Goal: Navigation & Orientation: Find specific page/section

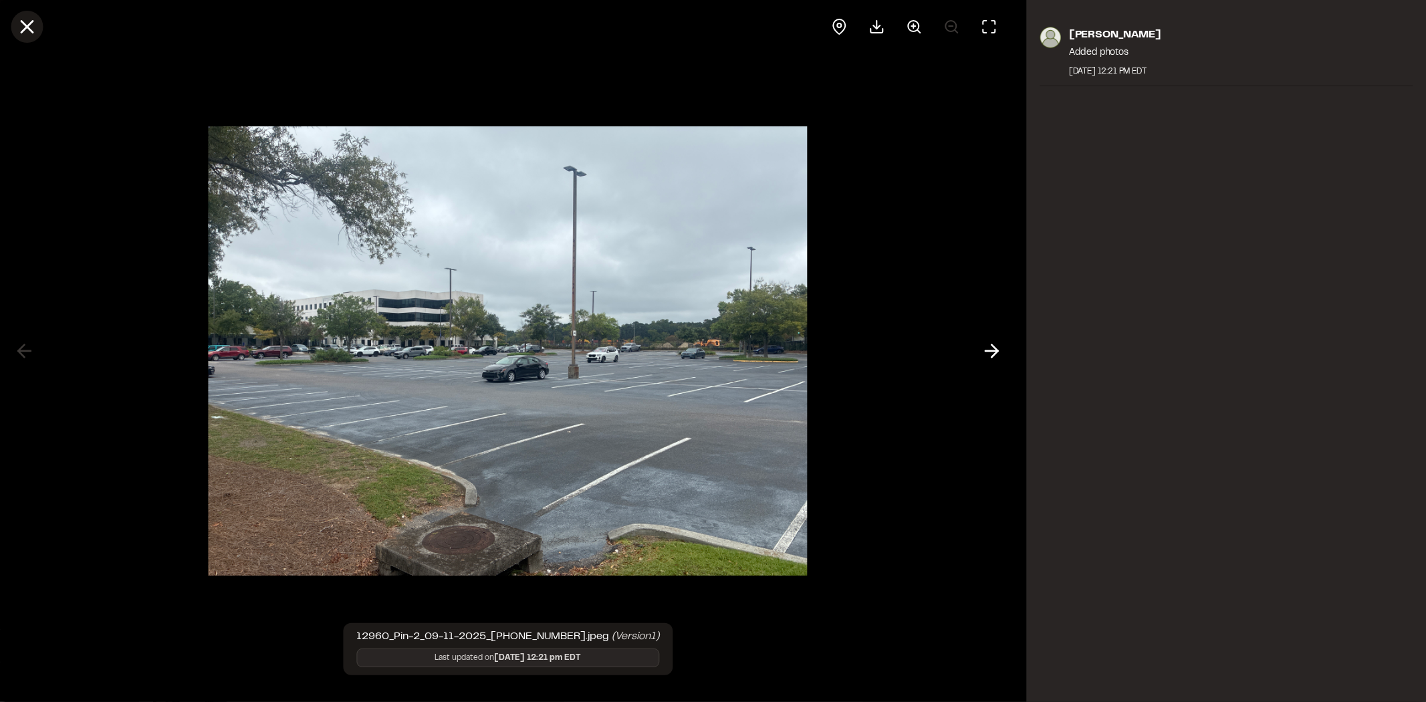
click at [35, 16] on icon at bounding box center [26, 26] width 23 height 23
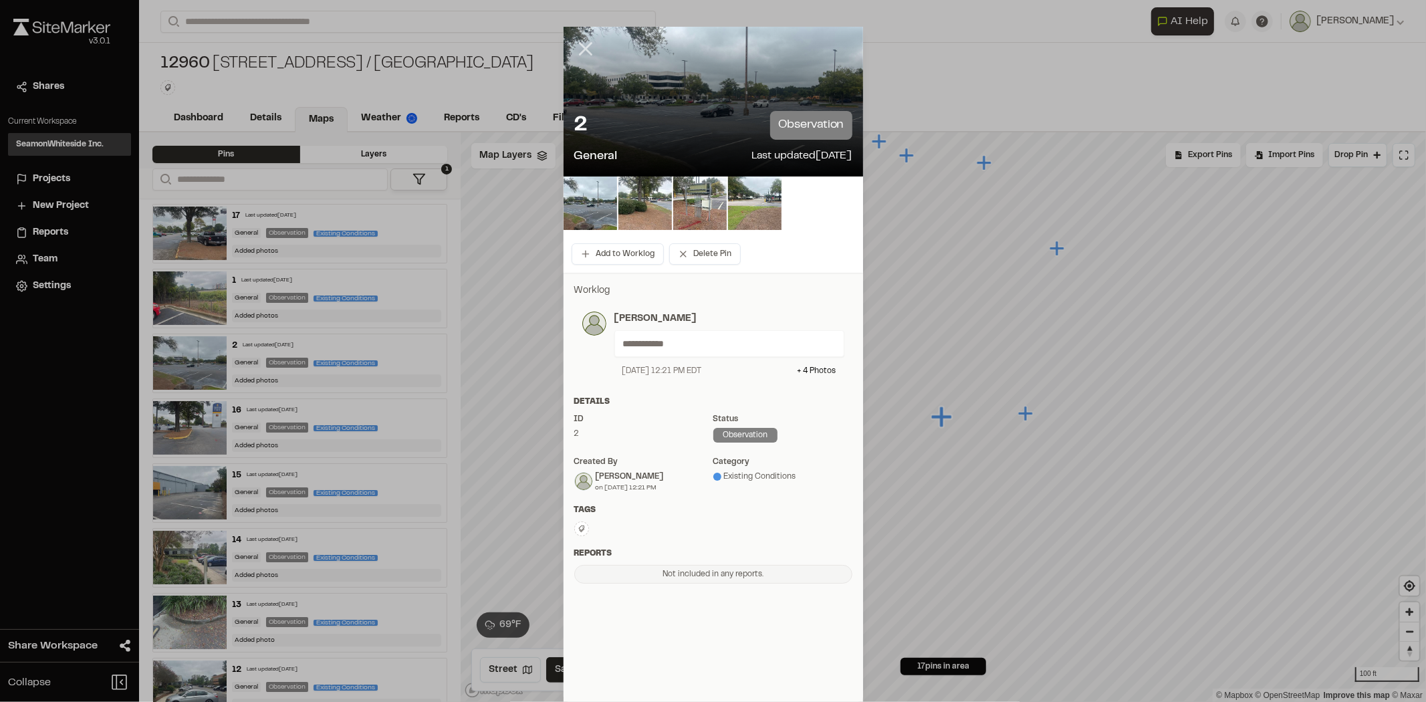
click at [579, 45] on icon at bounding box center [585, 48] width 23 height 23
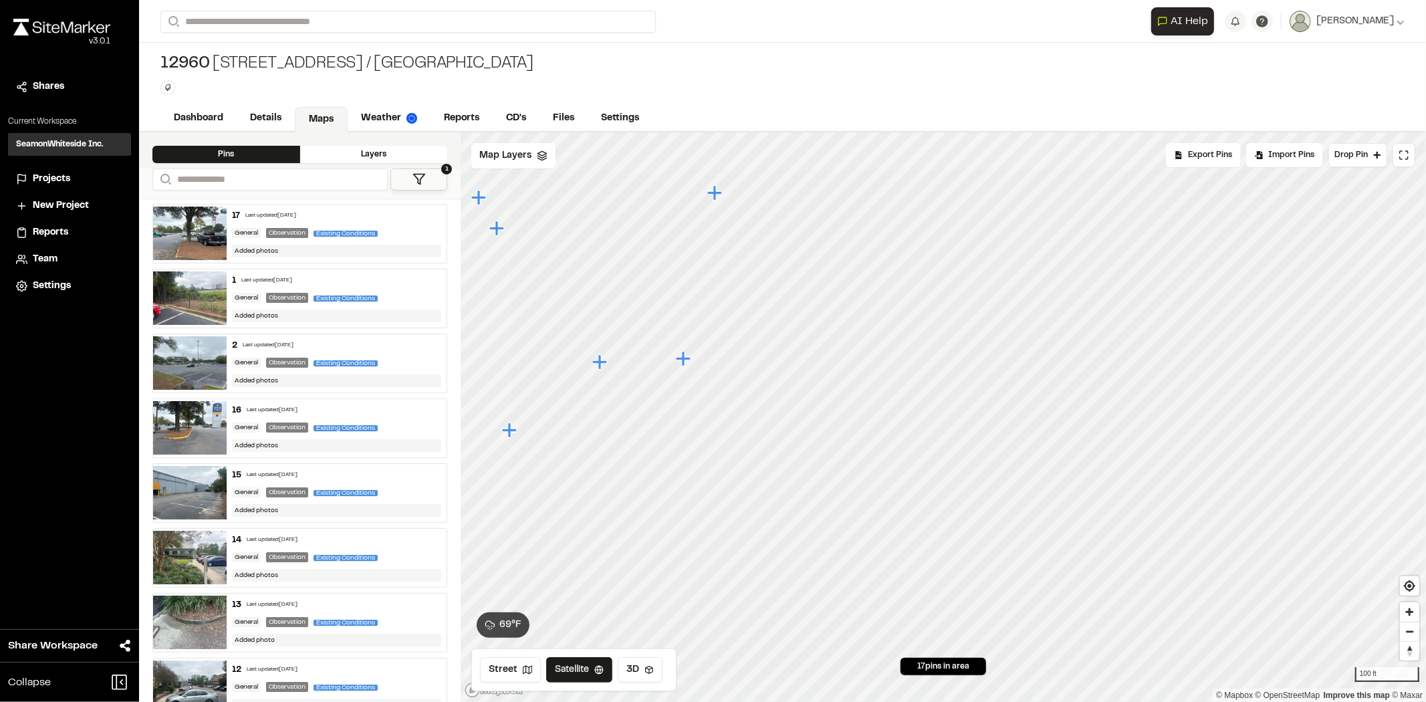
click at [600, 364] on icon "Map marker" at bounding box center [599, 361] width 15 height 15
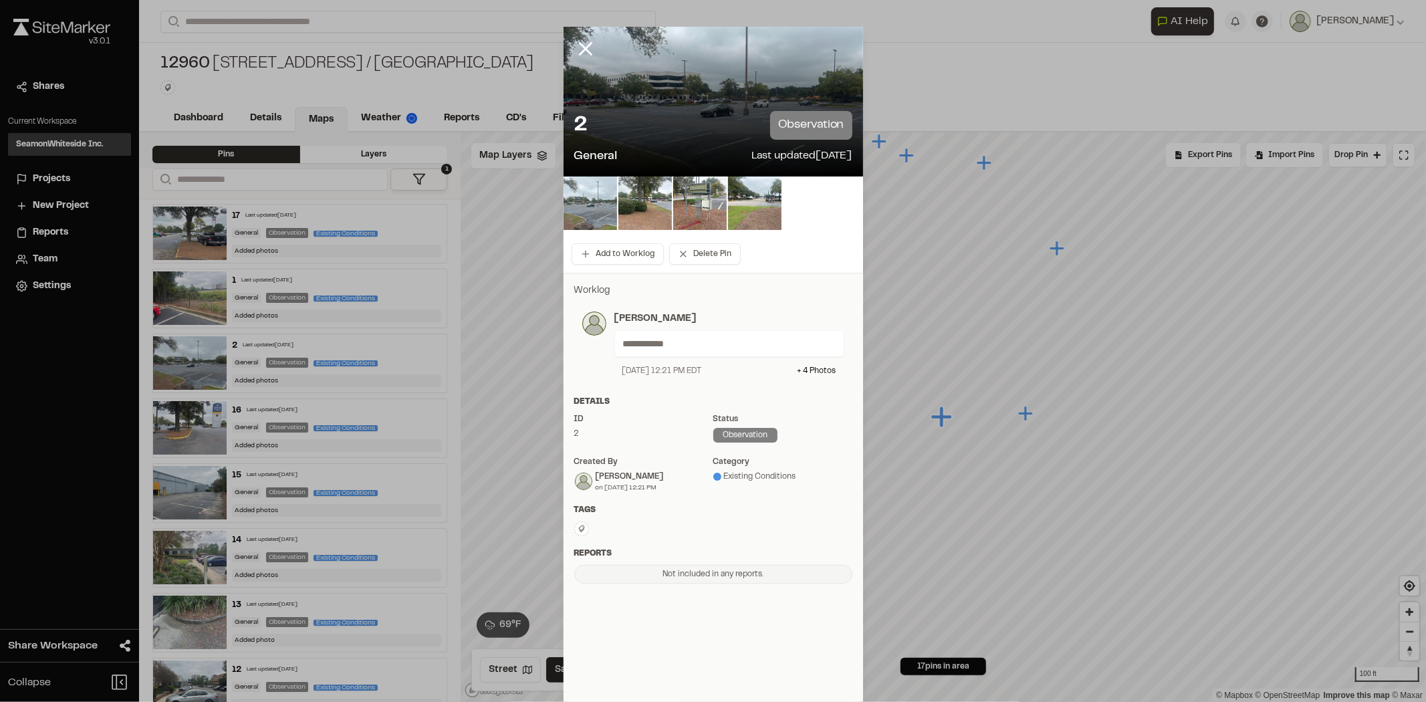
click at [572, 205] on img at bounding box center [590, 203] width 53 height 53
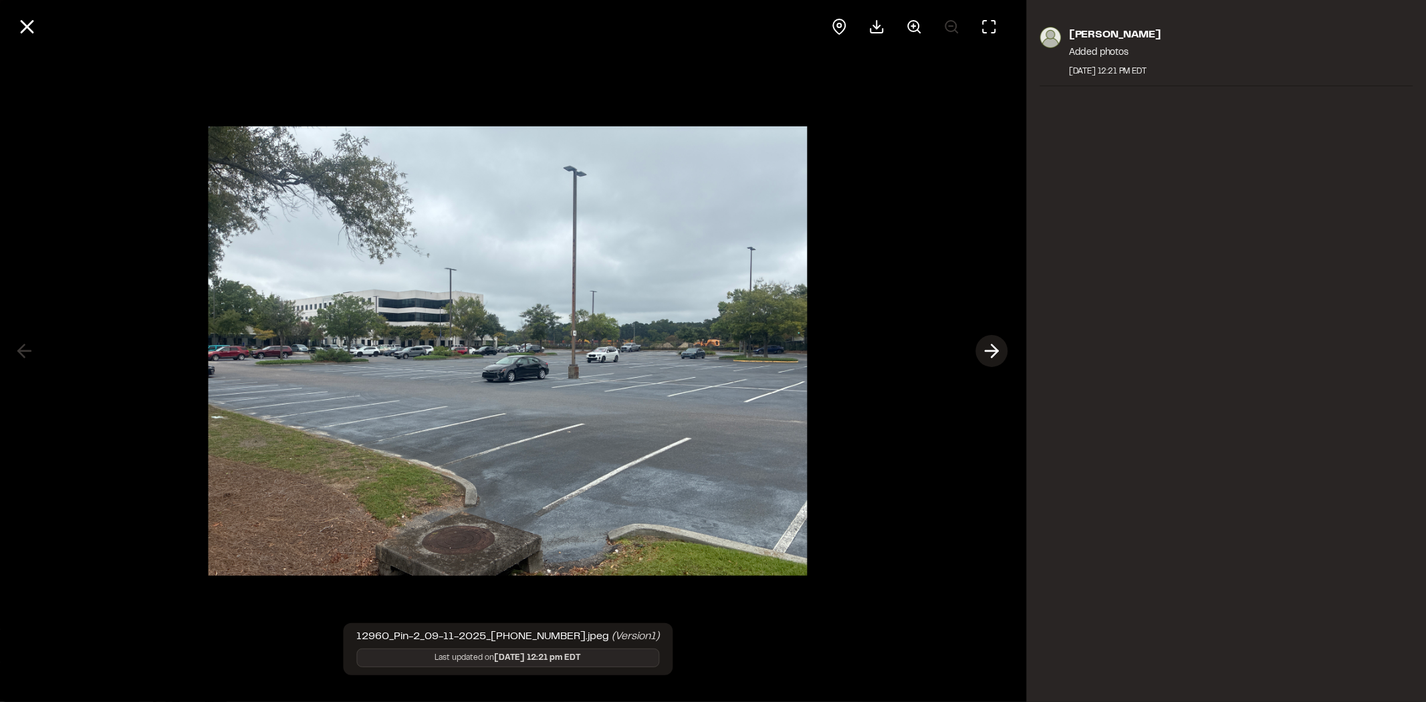
click at [992, 351] on line at bounding box center [991, 351] width 13 height 0
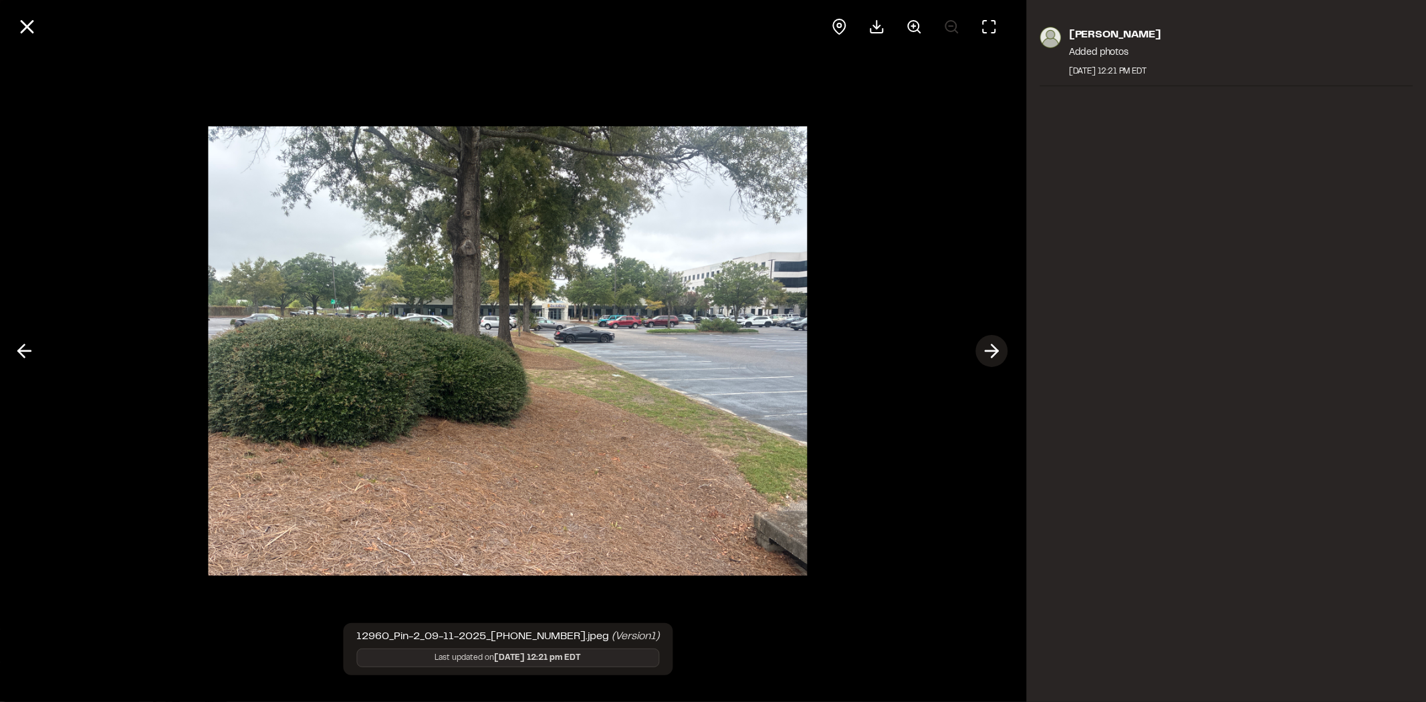
click at [992, 350] on icon at bounding box center [991, 351] width 21 height 23
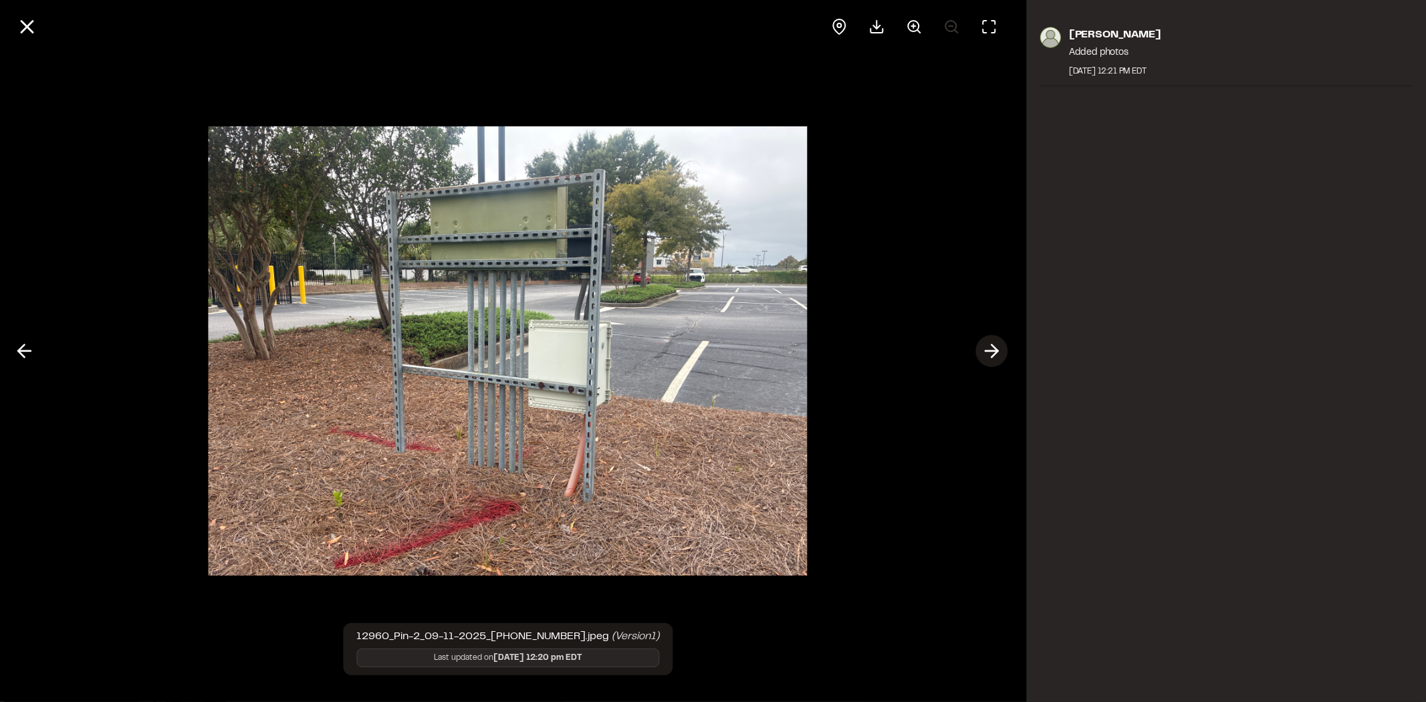
click at [992, 350] on icon at bounding box center [991, 351] width 21 height 23
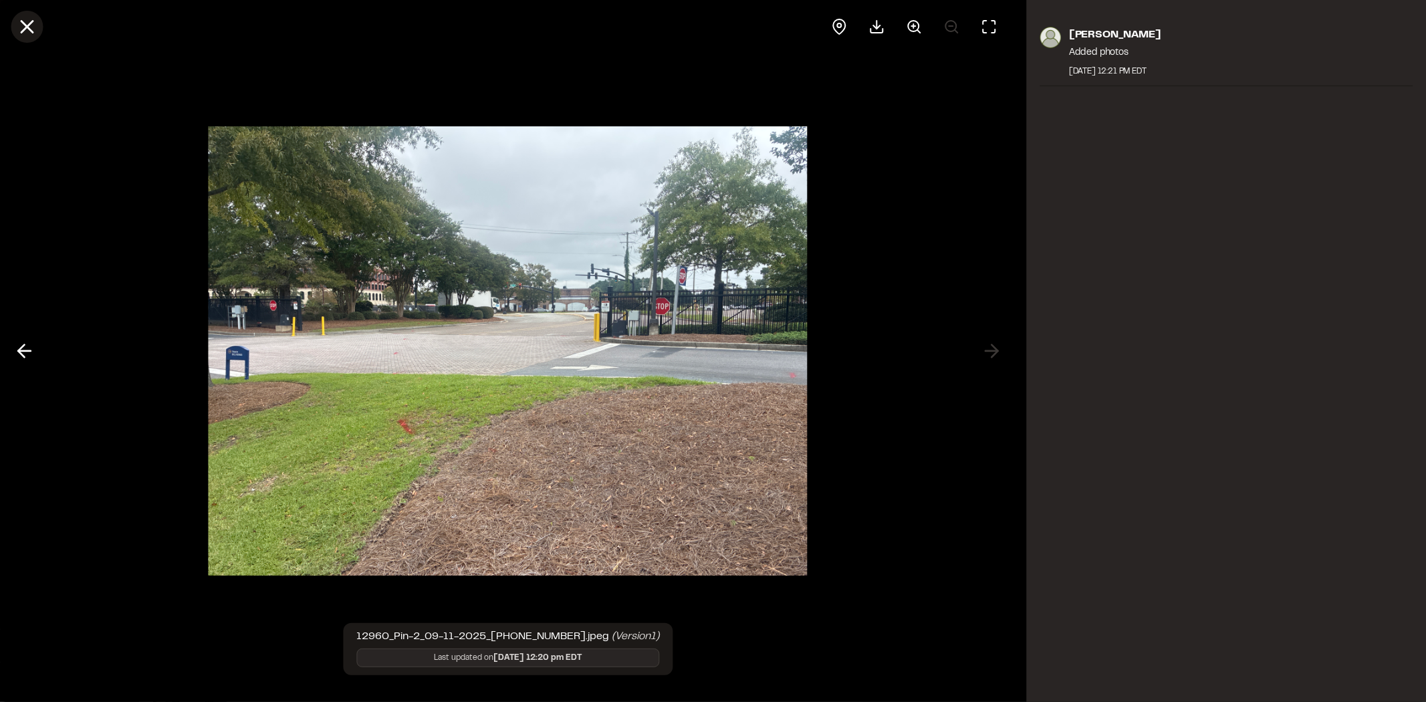
click at [33, 28] on icon at bounding box center [26, 26] width 23 height 23
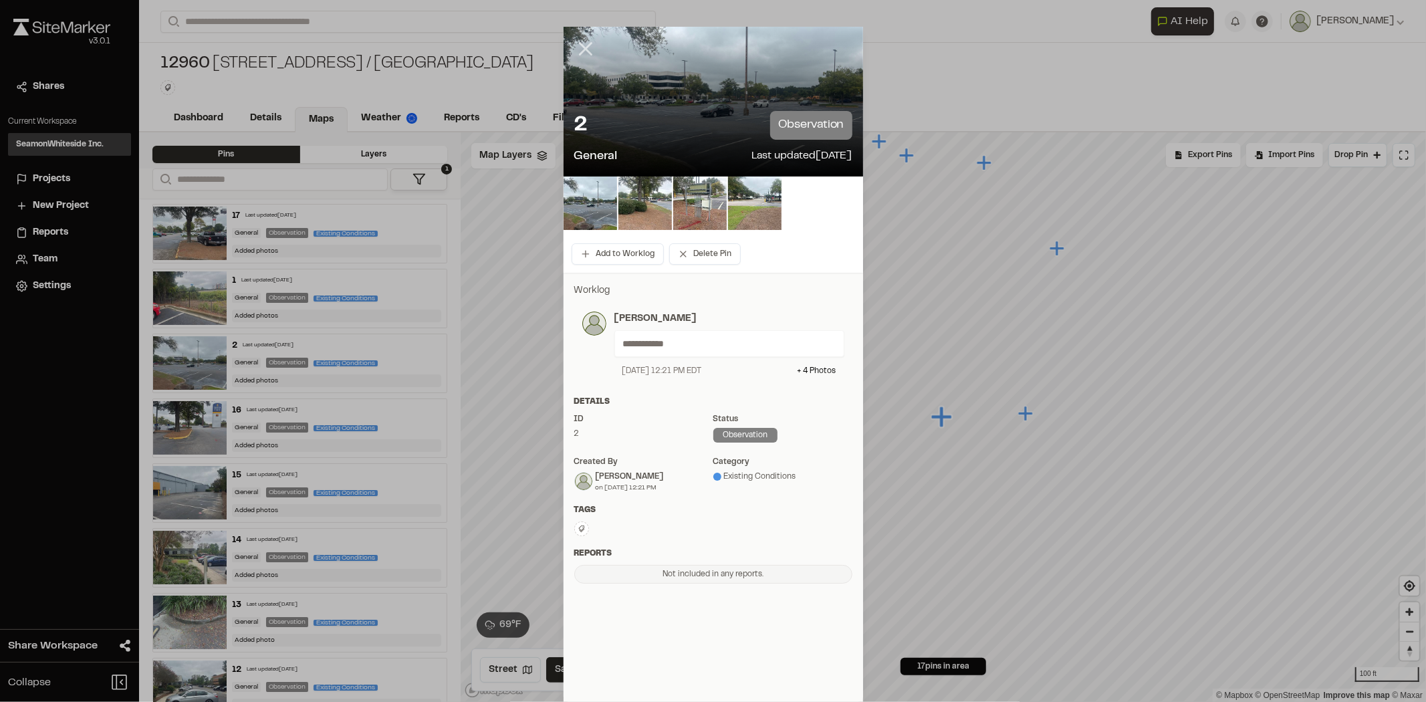
click at [574, 50] on icon at bounding box center [585, 48] width 23 height 23
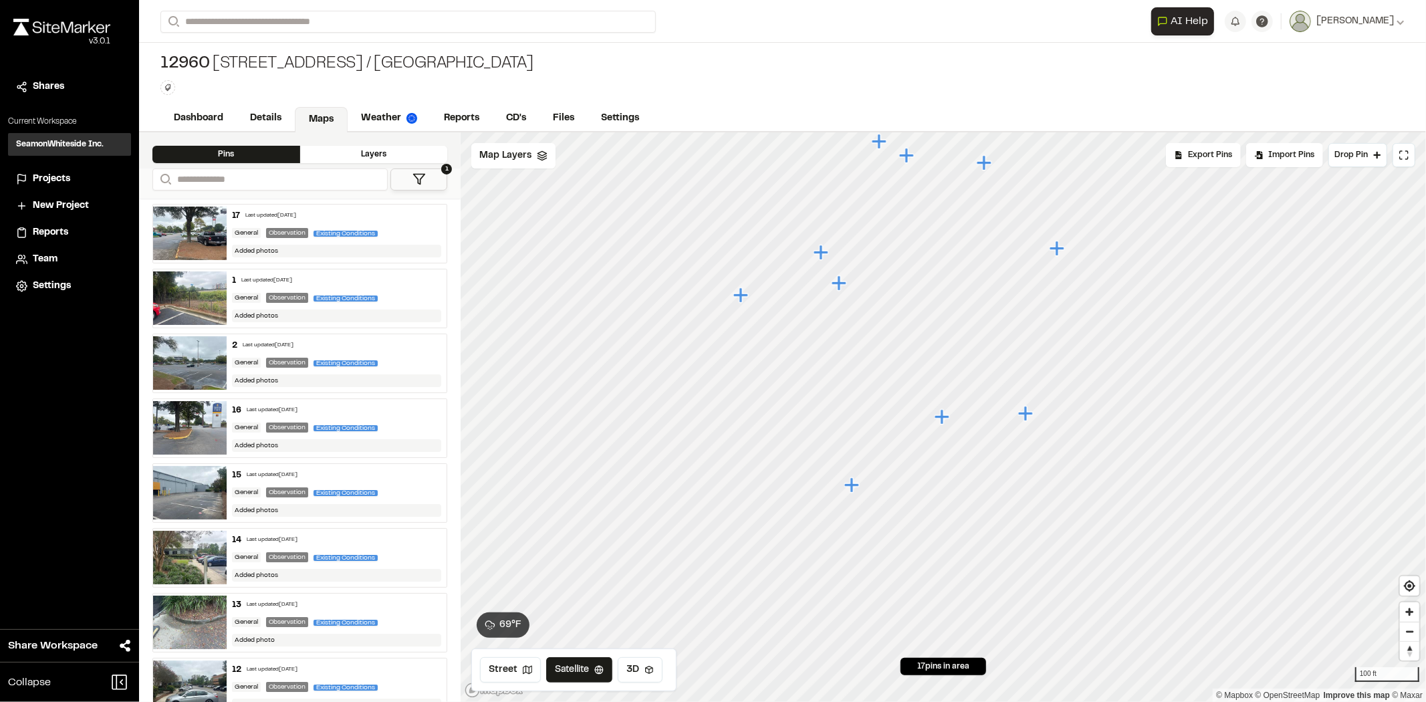
click at [1034, 417] on icon "Map marker" at bounding box center [1026, 413] width 17 height 17
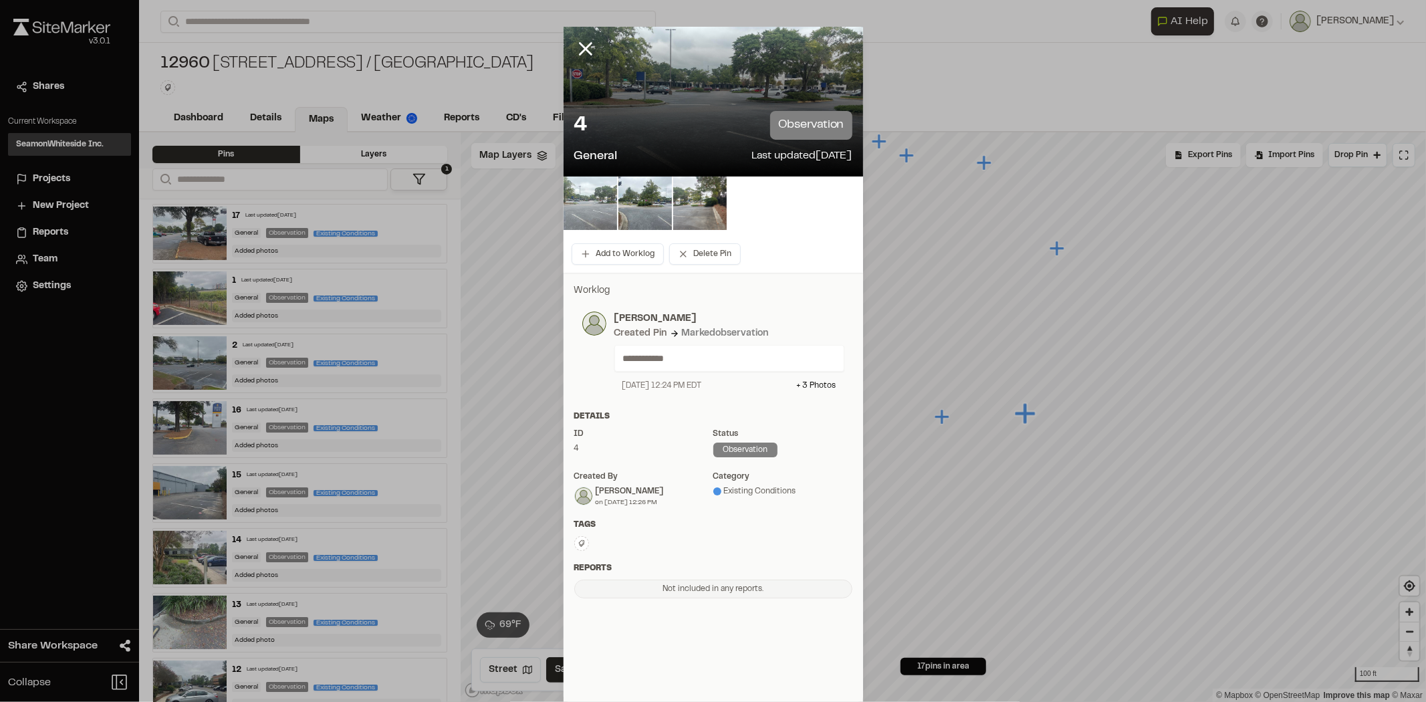
click at [602, 208] on img at bounding box center [590, 203] width 53 height 53
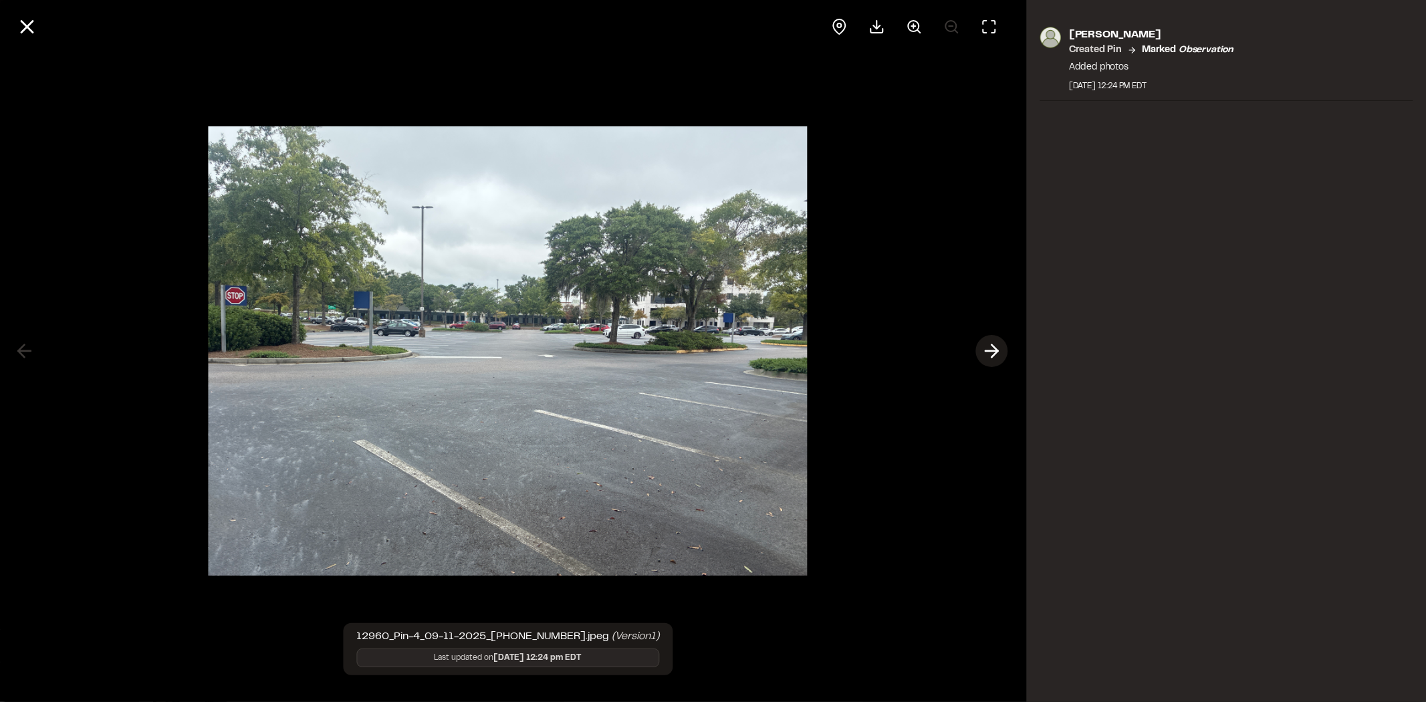
click at [991, 346] on icon at bounding box center [991, 351] width 21 height 23
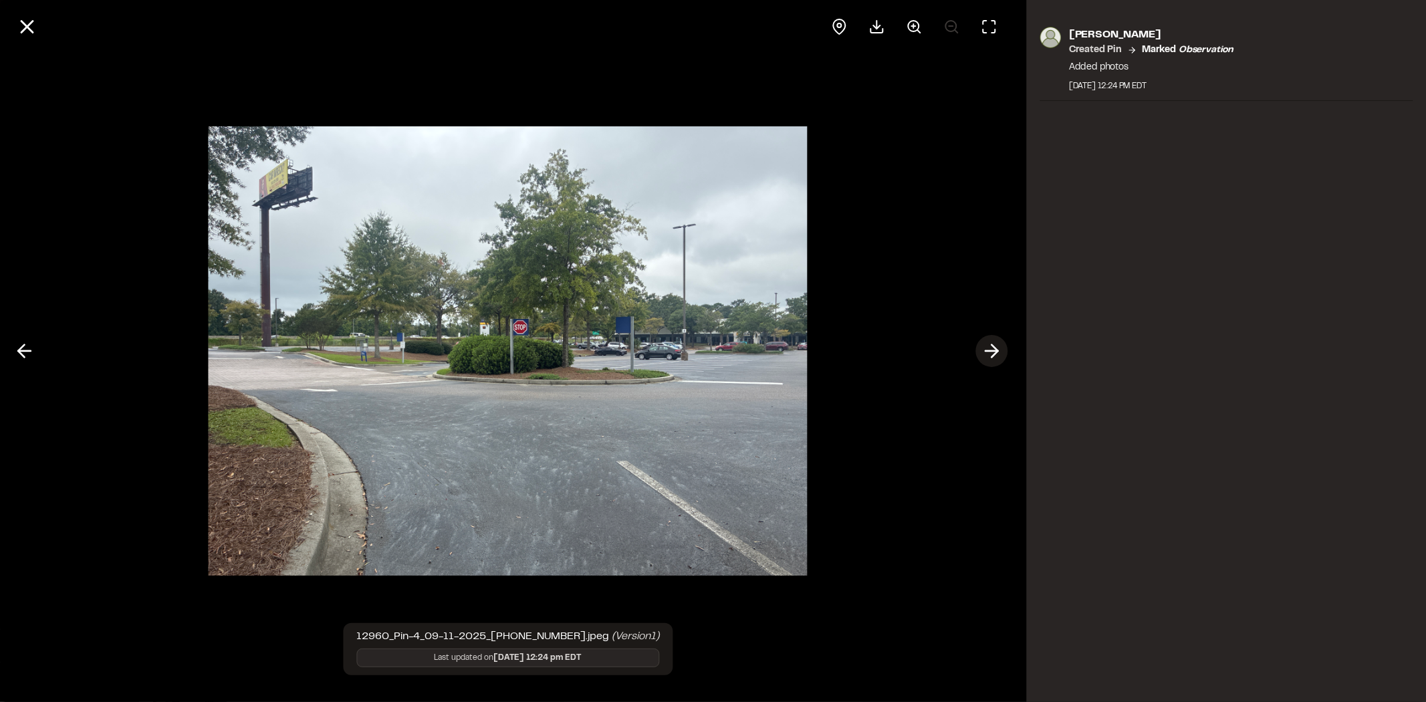
click at [991, 346] on icon at bounding box center [991, 351] width 21 height 23
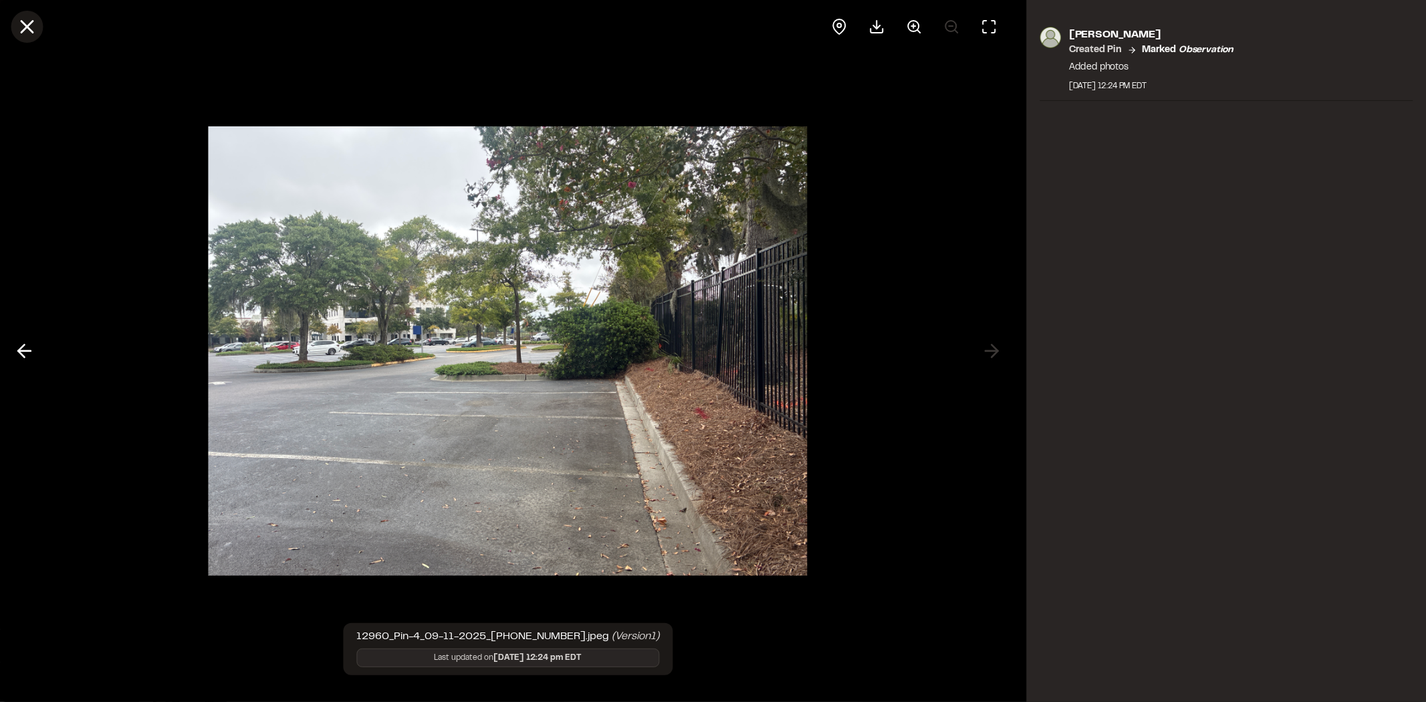
click at [28, 27] on line at bounding box center [26, 26] width 11 height 11
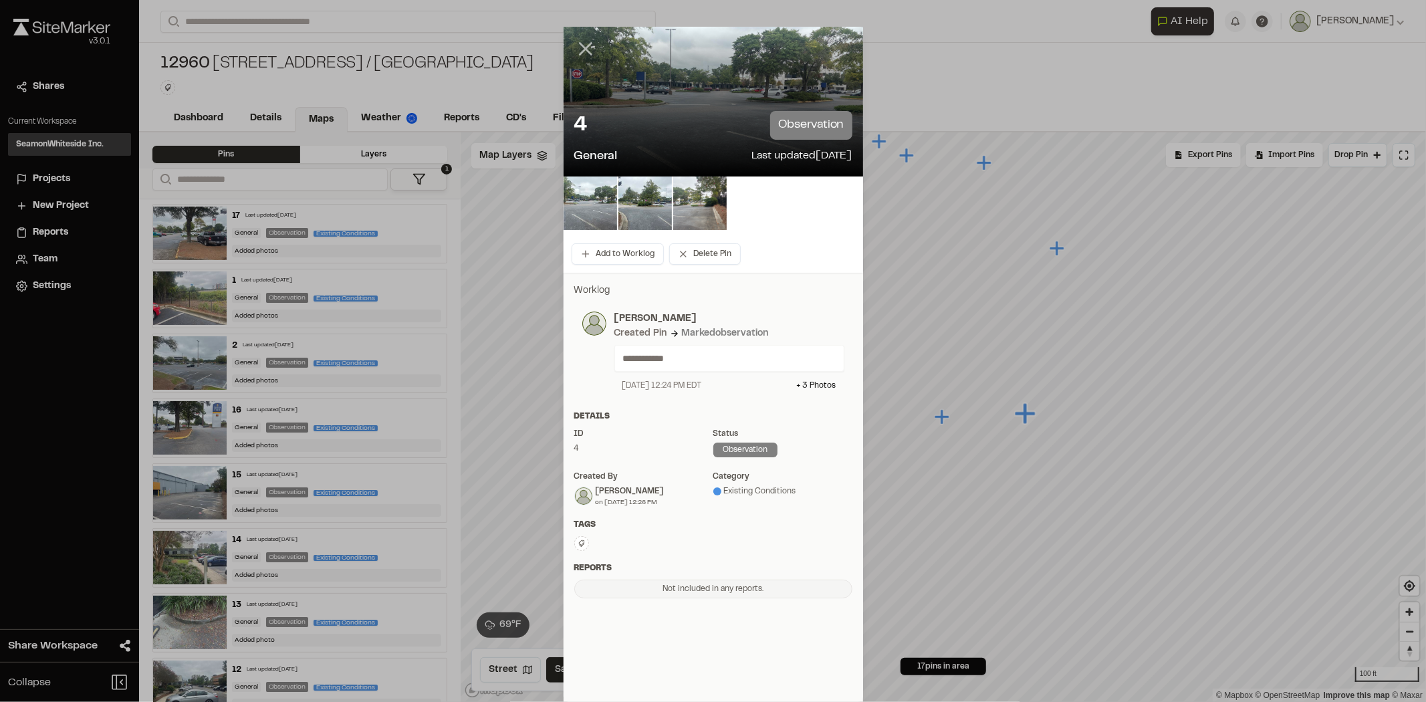
click at [587, 43] on icon at bounding box center [585, 48] width 23 height 23
